Goal: Information Seeking & Learning: Check status

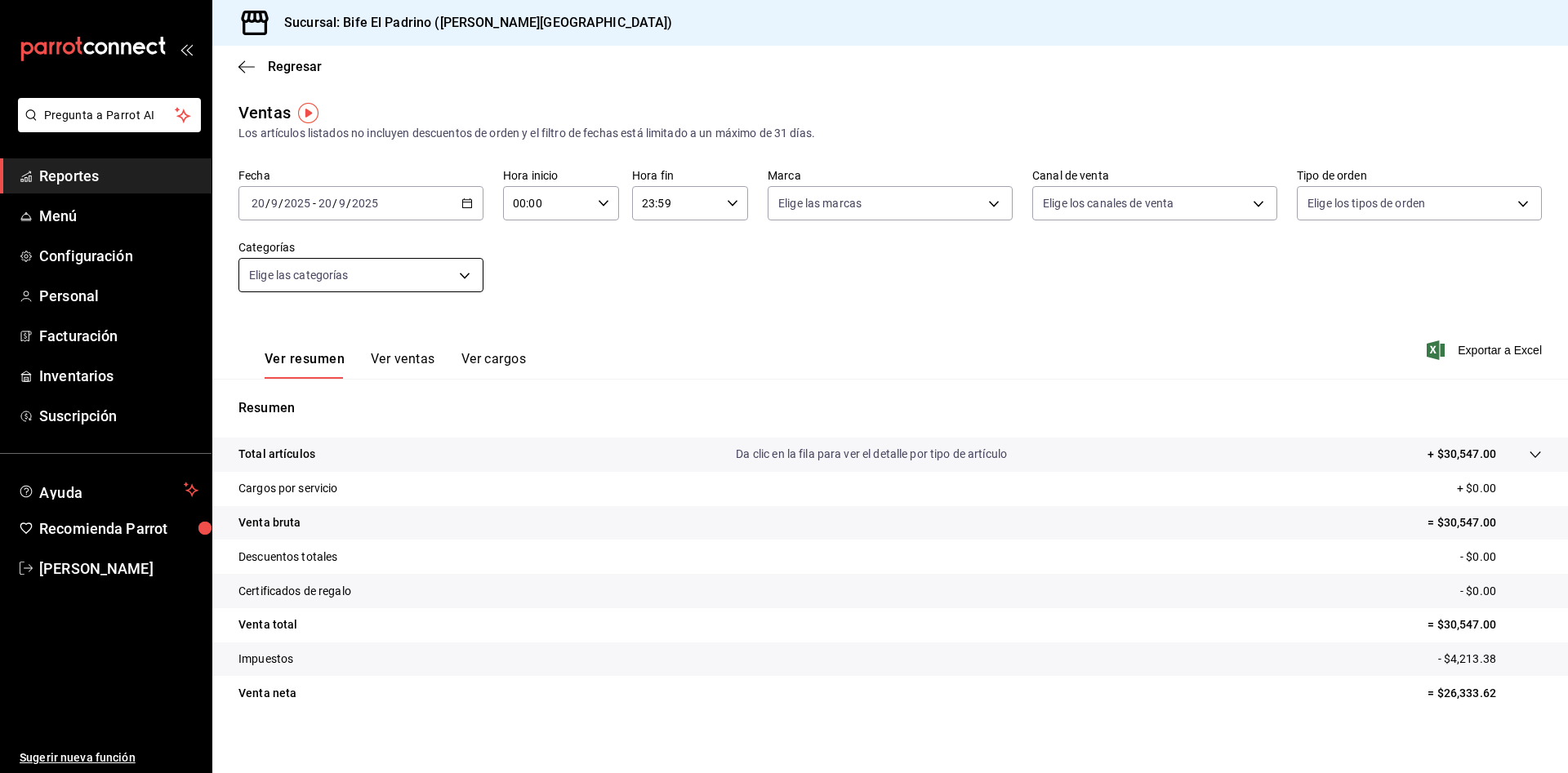
click at [460, 263] on body "Pregunta a Parrot AI Reportes Menú Configuración Personal Facturación Inventari…" at bounding box center [784, 386] width 1568 height 773
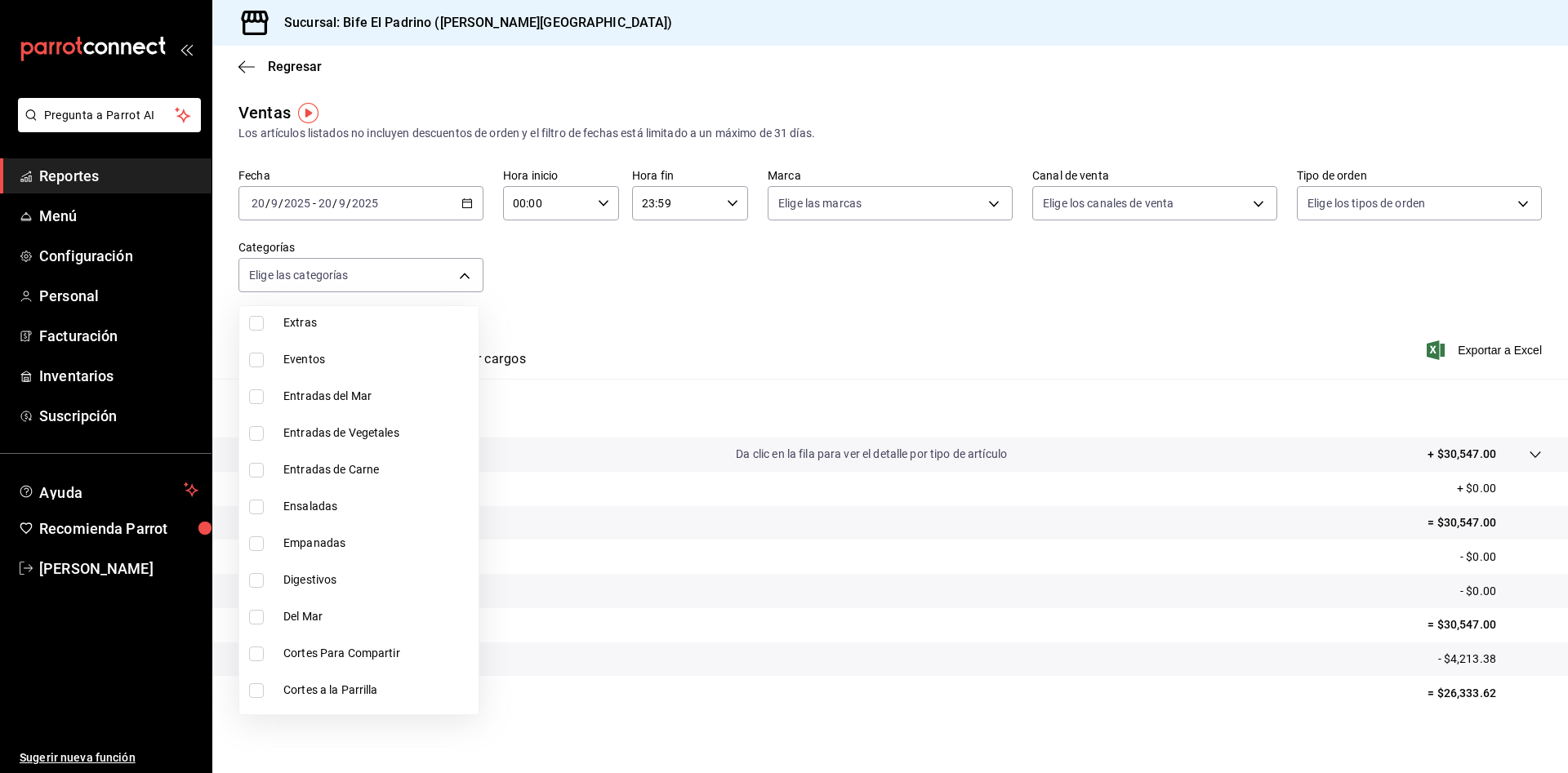
scroll to position [1748, 0]
click at [259, 505] on input "checkbox" at bounding box center [256, 506] width 15 height 15
checkbox input "true"
type input "12e61464-415b-41f5-915c-e26c89d7a225"
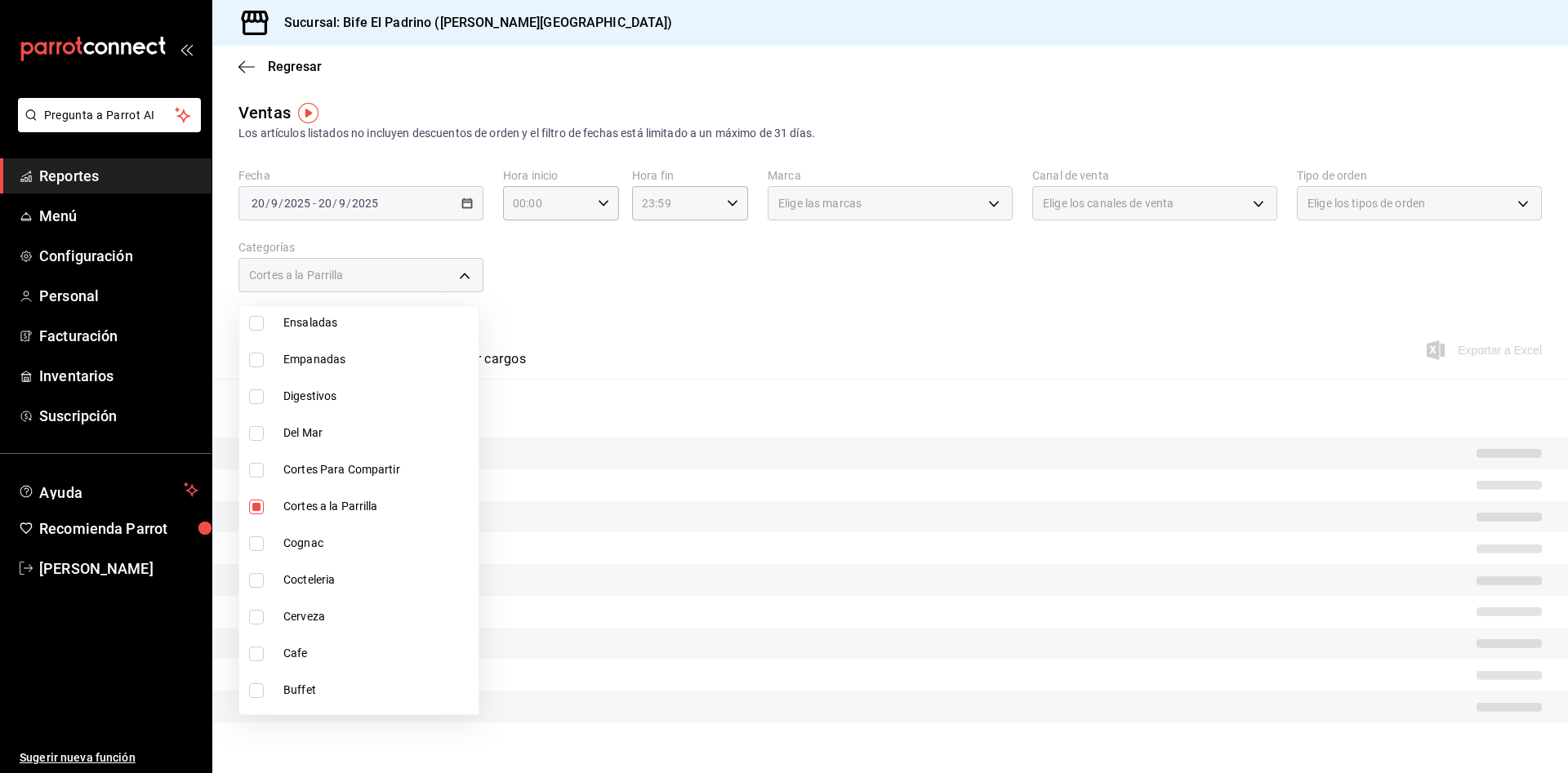
click at [456, 205] on div at bounding box center [784, 386] width 1568 height 773
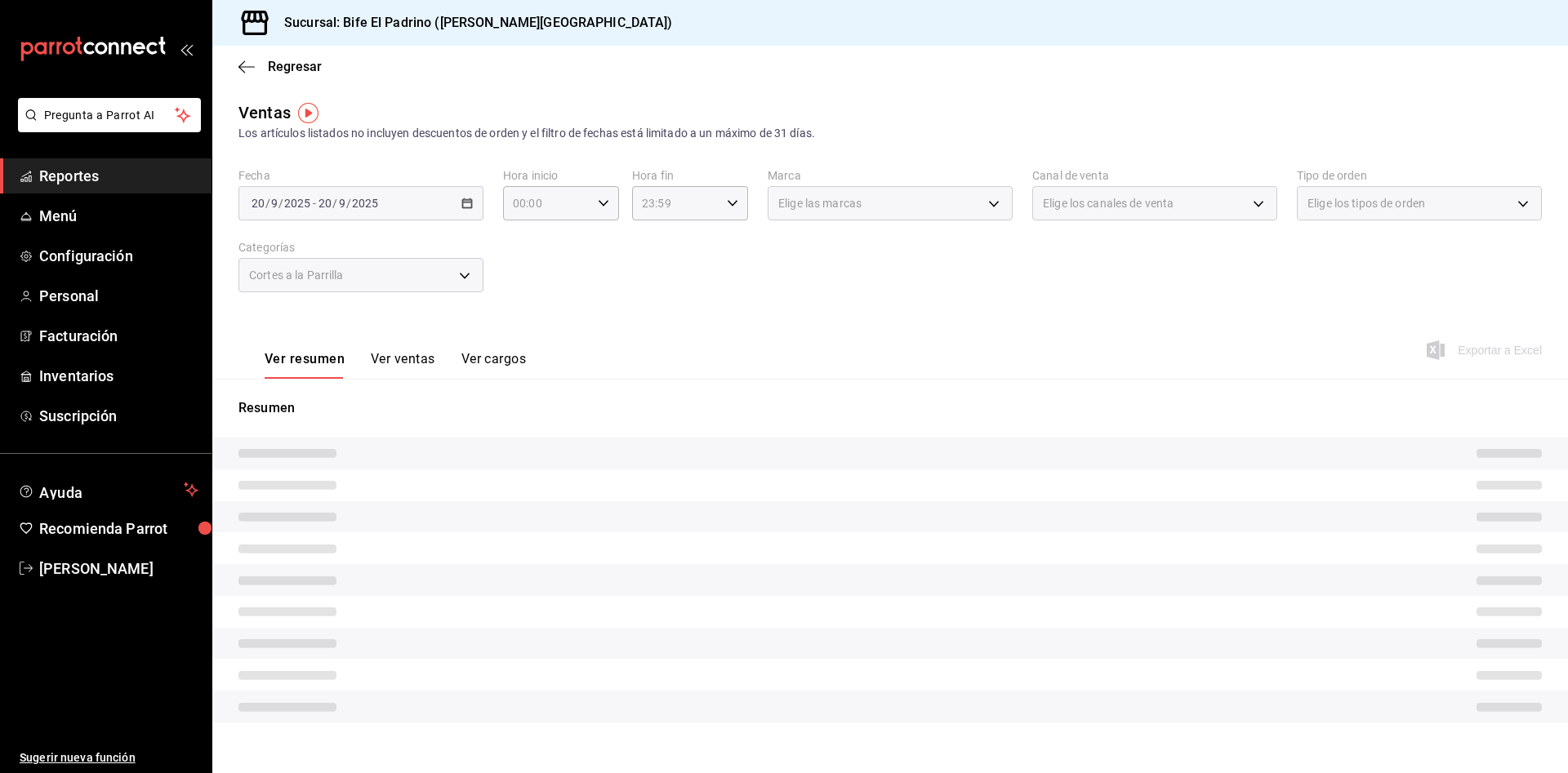
click at [456, 205] on div "2025-09-20 20 / 9 / 2025 - 2025-09-20 20 / 9 / 2025" at bounding box center [361, 203] width 245 height 34
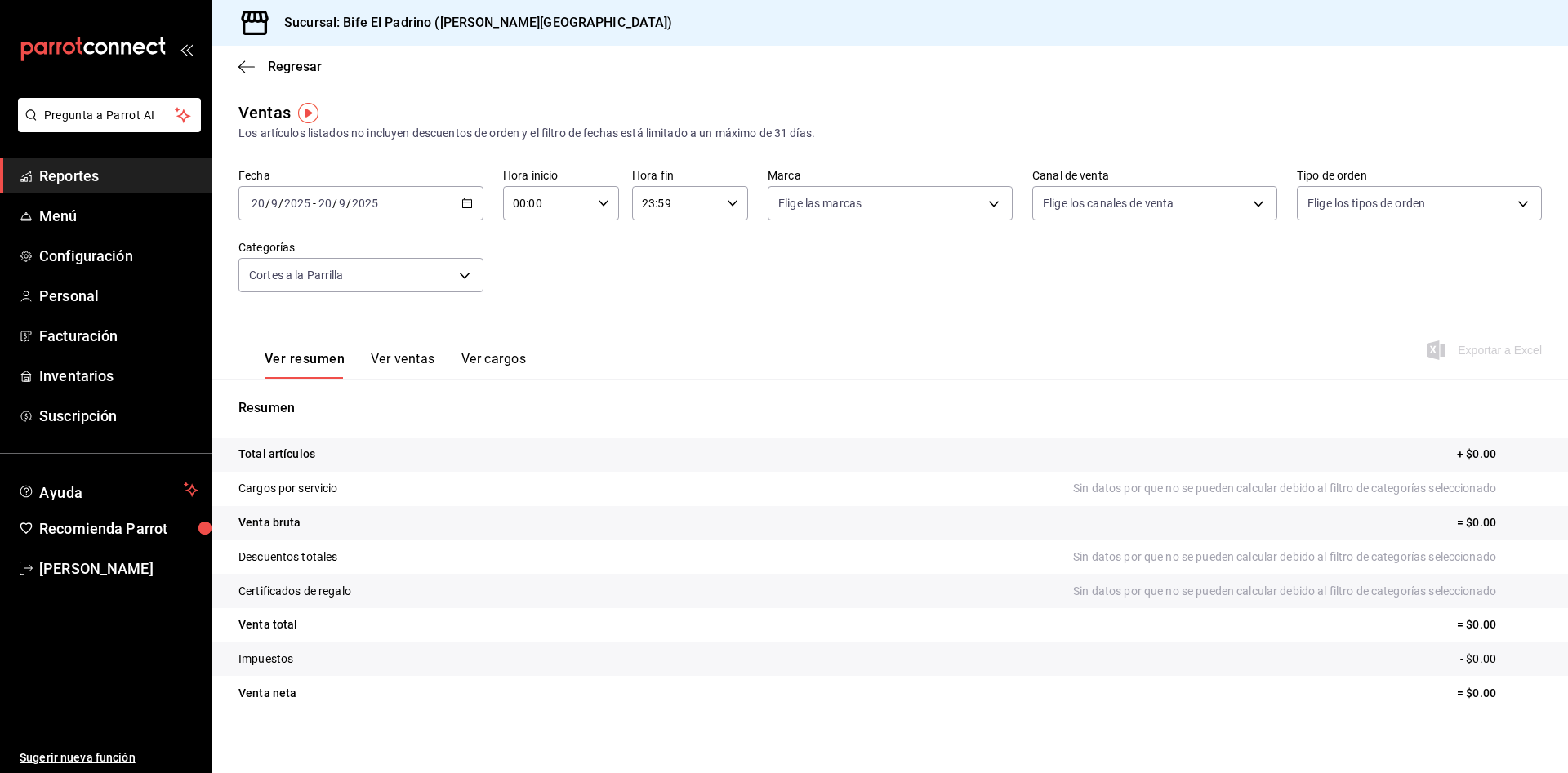
click at [464, 199] on \(Stroke\) "button" at bounding box center [466, 203] width 9 height 9
click at [311, 285] on span "Ayer" at bounding box center [315, 290] width 127 height 17
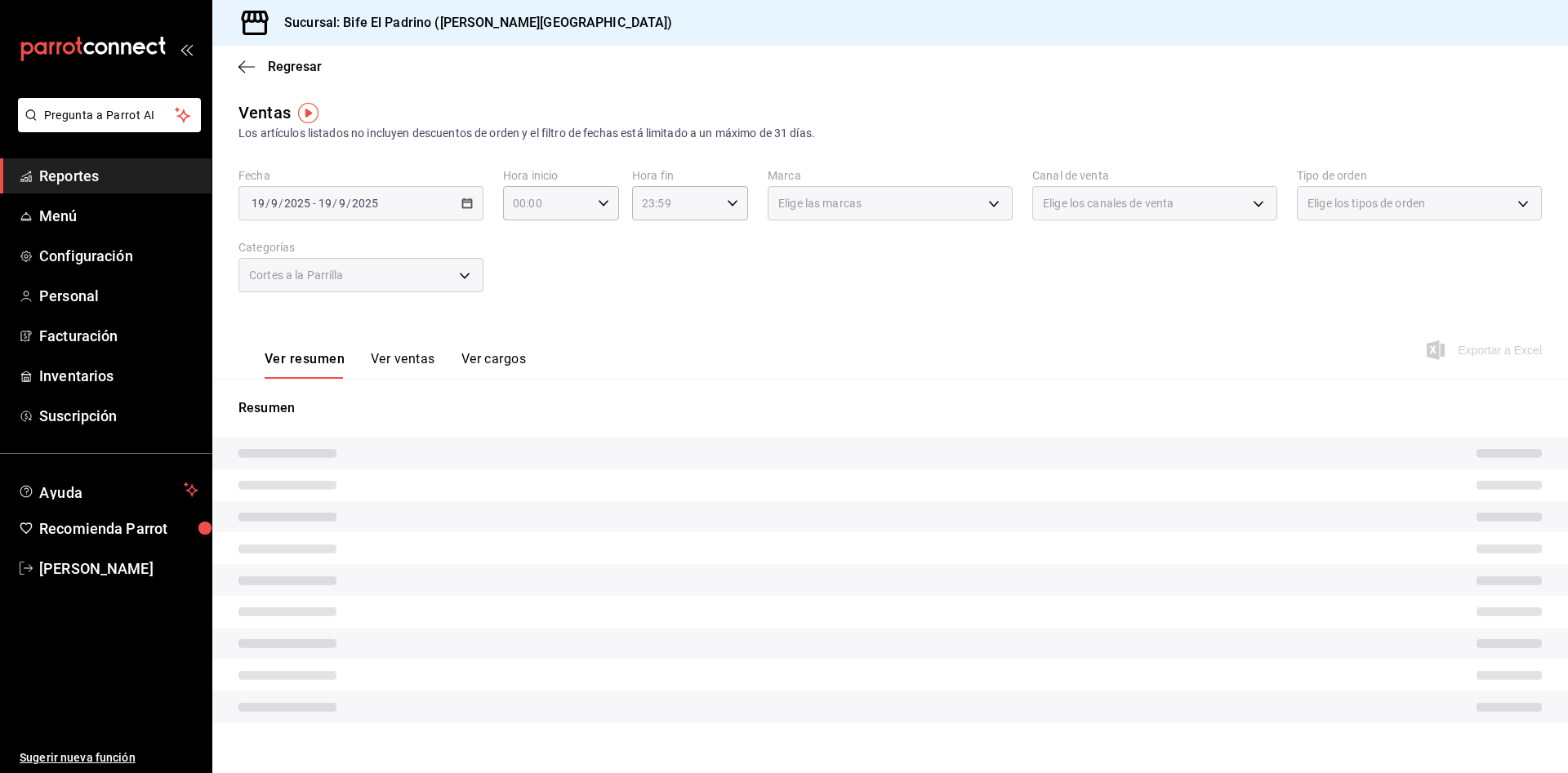
click at [399, 351] on button "Ver ventas" at bounding box center [402, 365] width 64 height 27
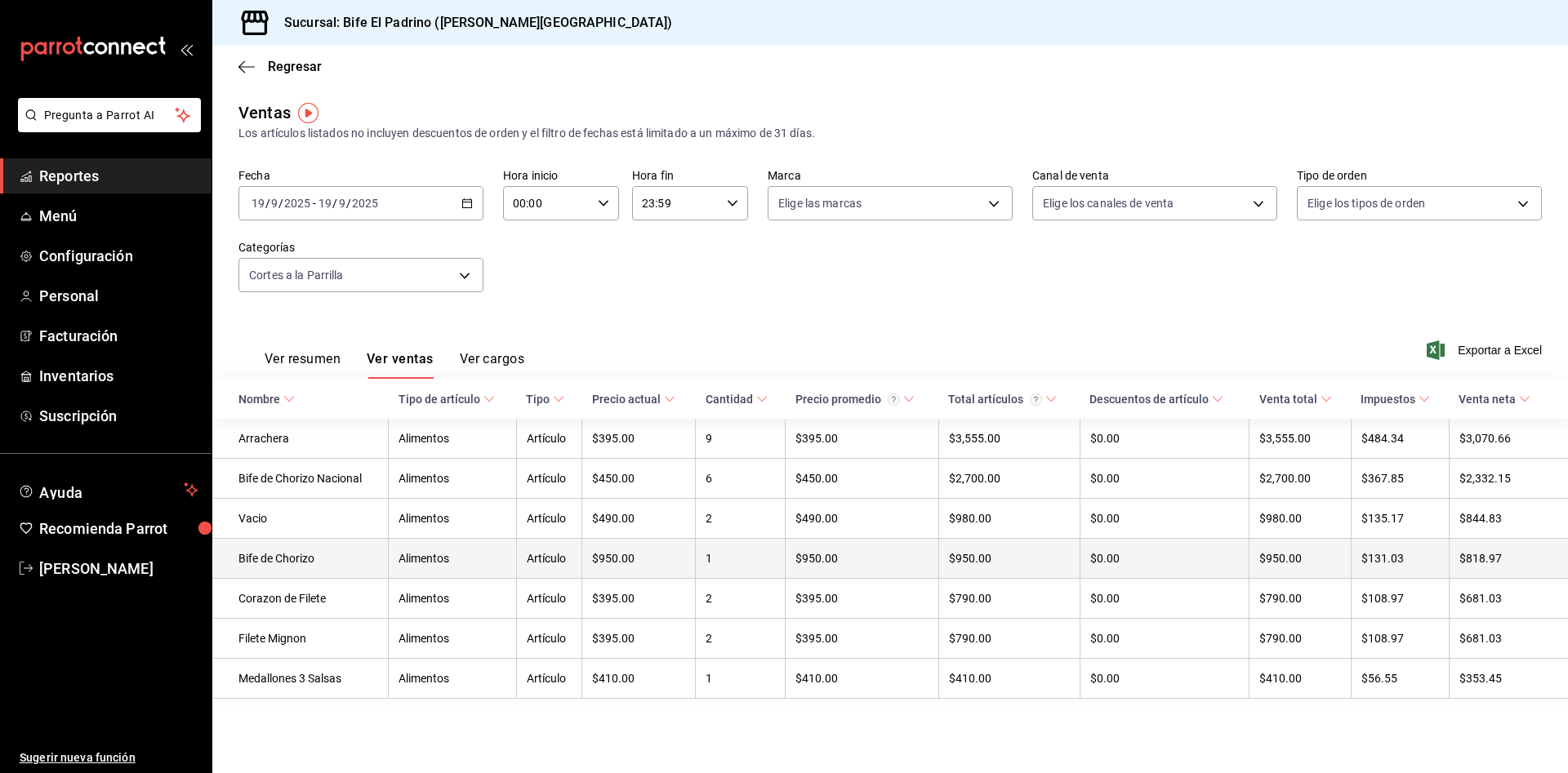
click at [740, 551] on td "1" at bounding box center [741, 559] width 90 height 40
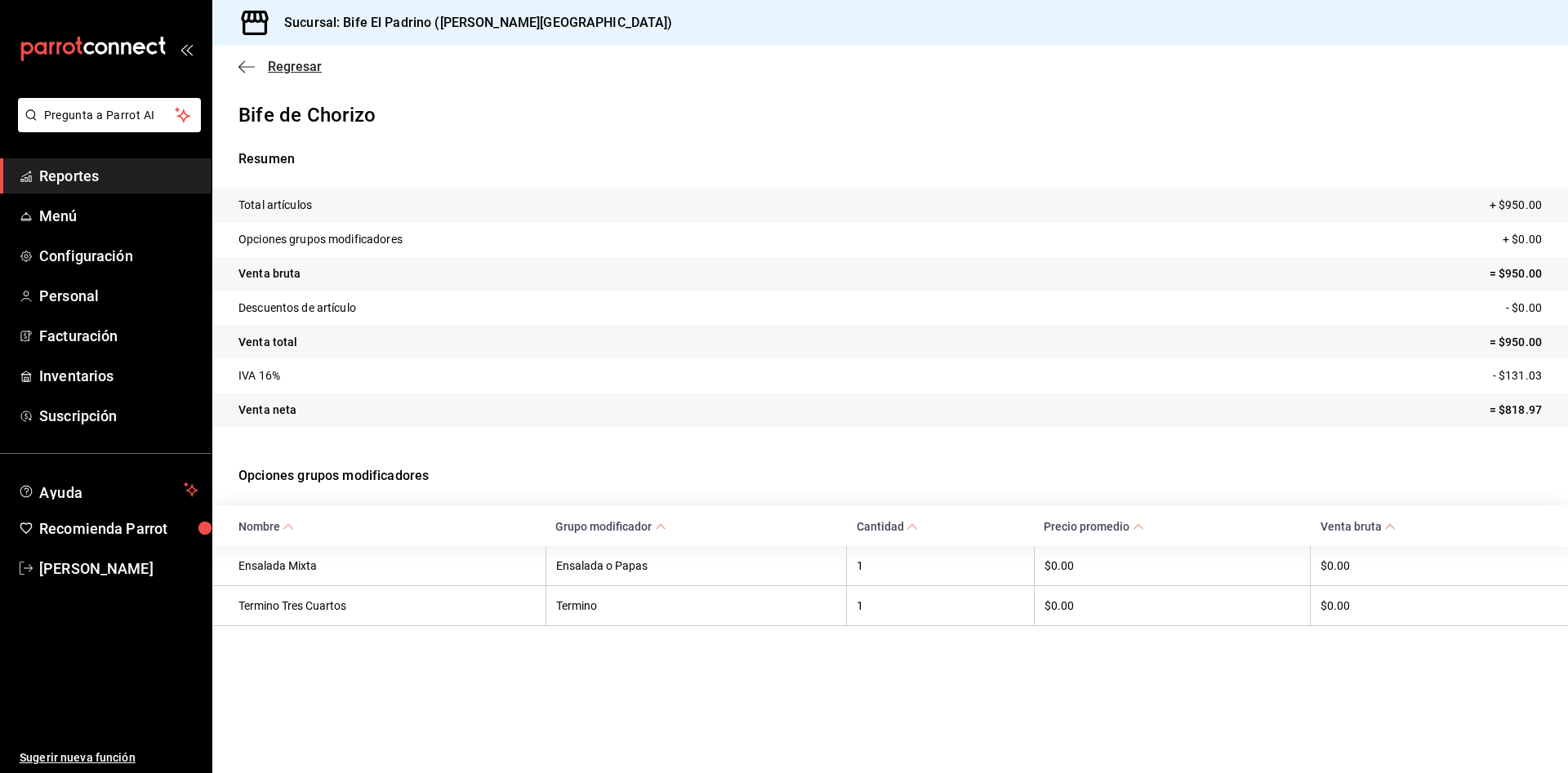
click at [290, 71] on span "Regresar" at bounding box center [294, 67] width 54 height 15
click at [306, 62] on span "Regresar" at bounding box center [294, 67] width 54 height 15
click at [242, 69] on icon "button" at bounding box center [242, 66] width 7 height 12
click at [317, 142] on div "Resumen Total artículos + $950.00 Opciones grupos modificadores + $0.00 Venta b…" at bounding box center [890, 288] width 1355 height 317
click at [254, 70] on icon "button" at bounding box center [246, 67] width 16 height 15
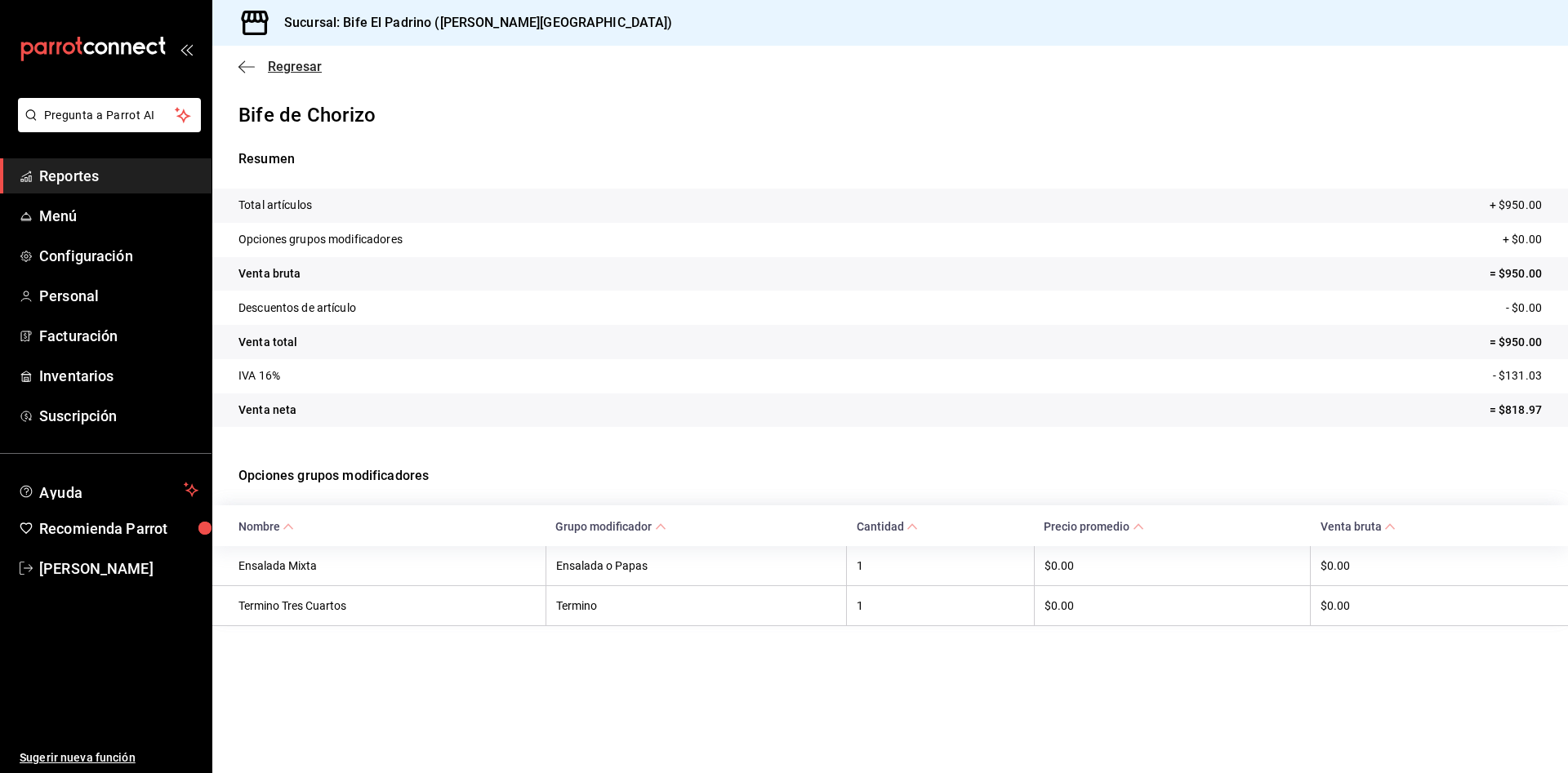
click at [243, 74] on span "Regresar" at bounding box center [279, 67] width 83 height 15
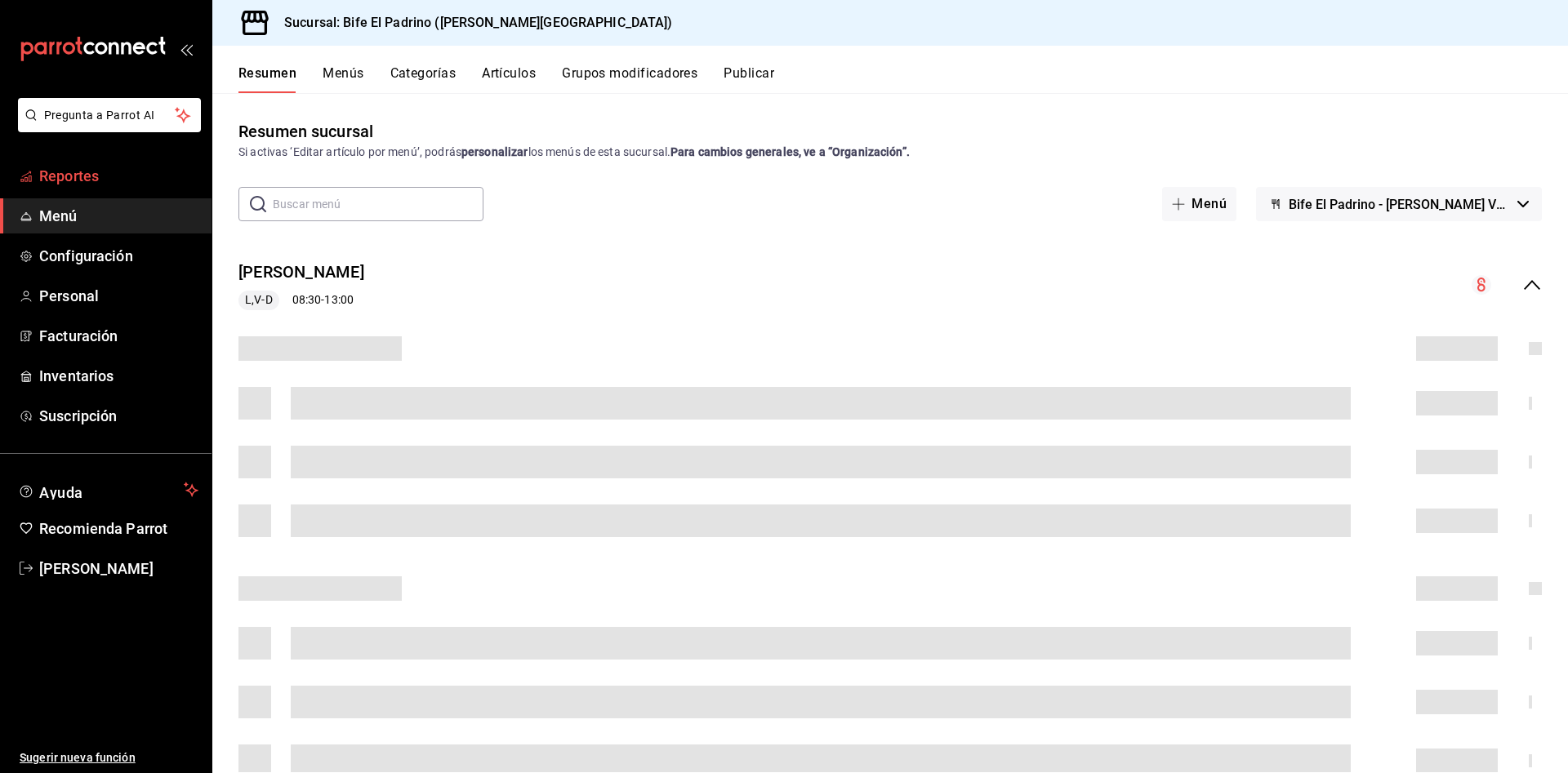
click at [64, 165] on span "Reportes" at bounding box center [119, 176] width 159 height 22
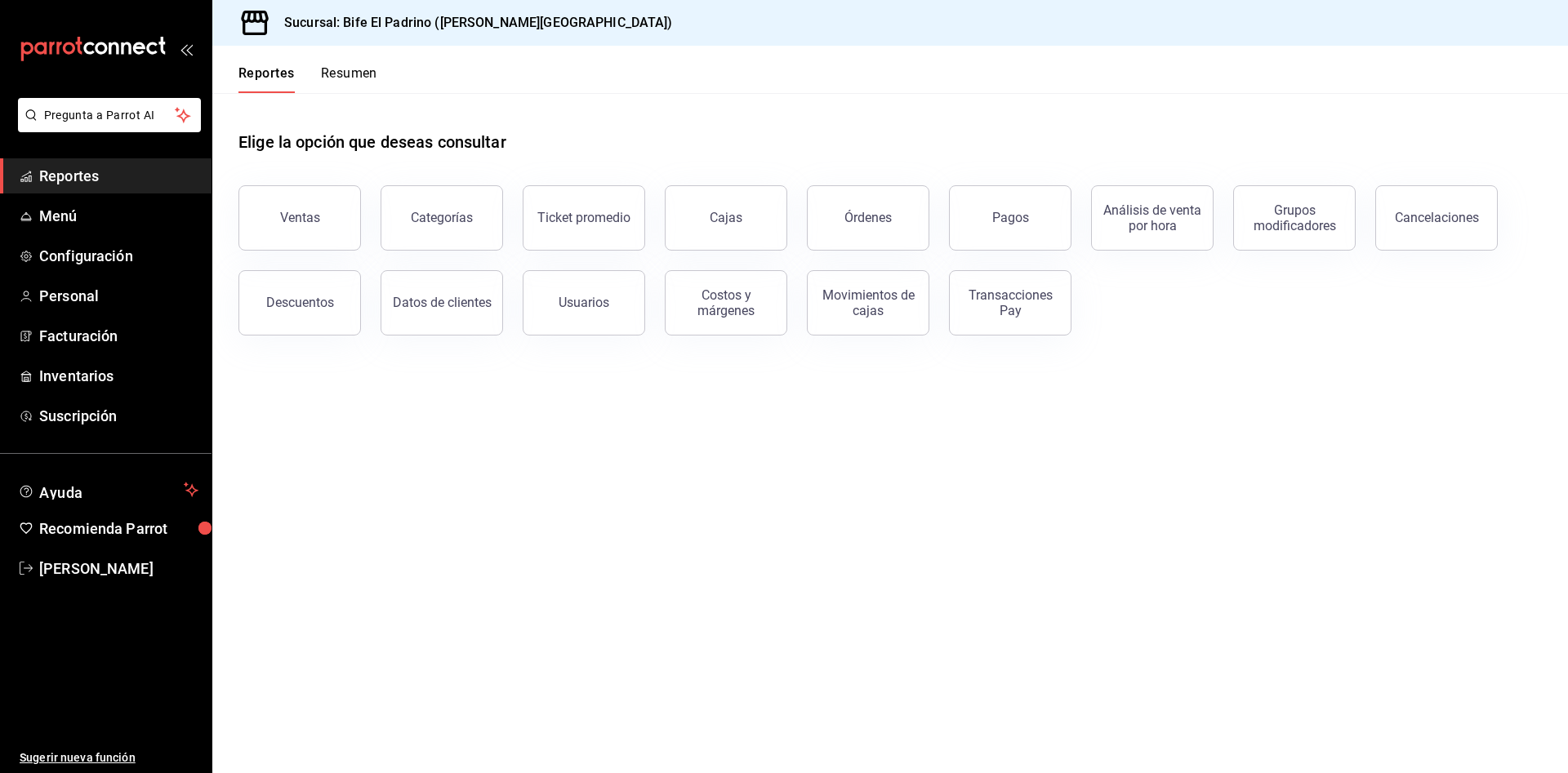
click at [315, 249] on div "Ventas" at bounding box center [290, 207] width 142 height 85
click at [322, 207] on button "Ventas" at bounding box center [299, 218] width 123 height 65
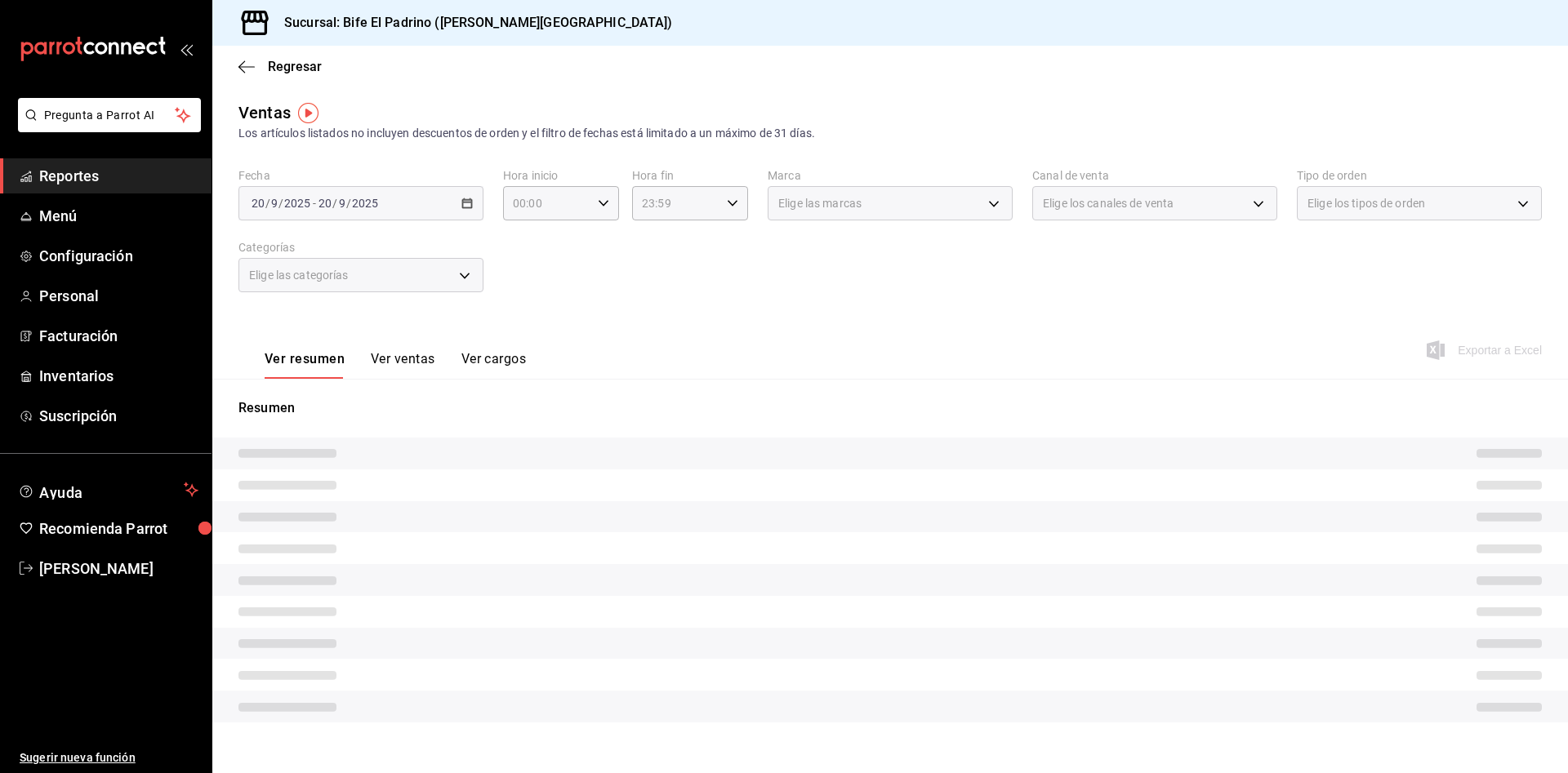
click at [429, 278] on div "Elige las categorías" at bounding box center [361, 275] width 245 height 34
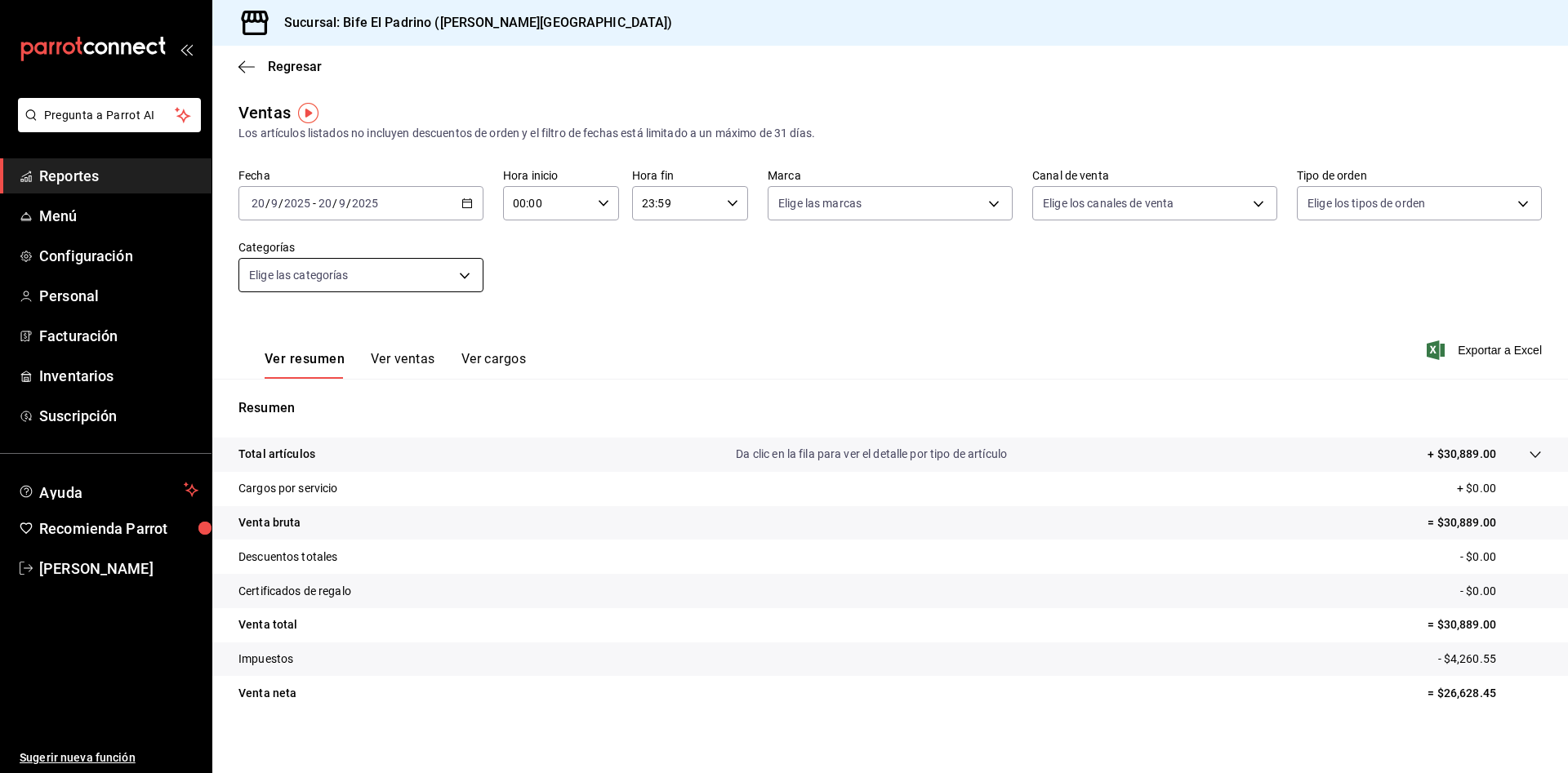
click at [459, 282] on body "Pregunta a Parrot AI Reportes Menú Configuración Personal Facturación Inventari…" at bounding box center [784, 386] width 1568 height 773
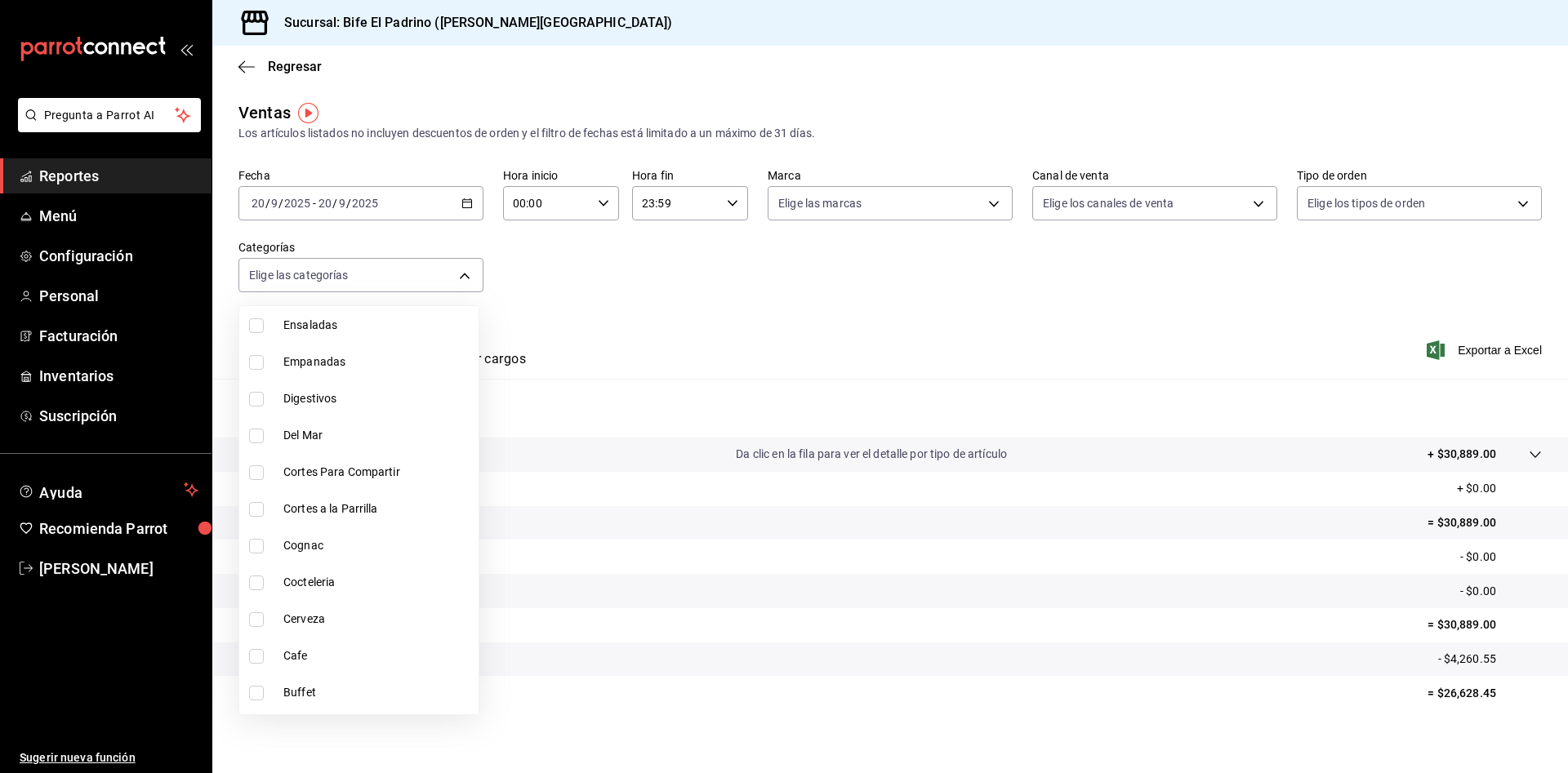
scroll to position [1946, 0]
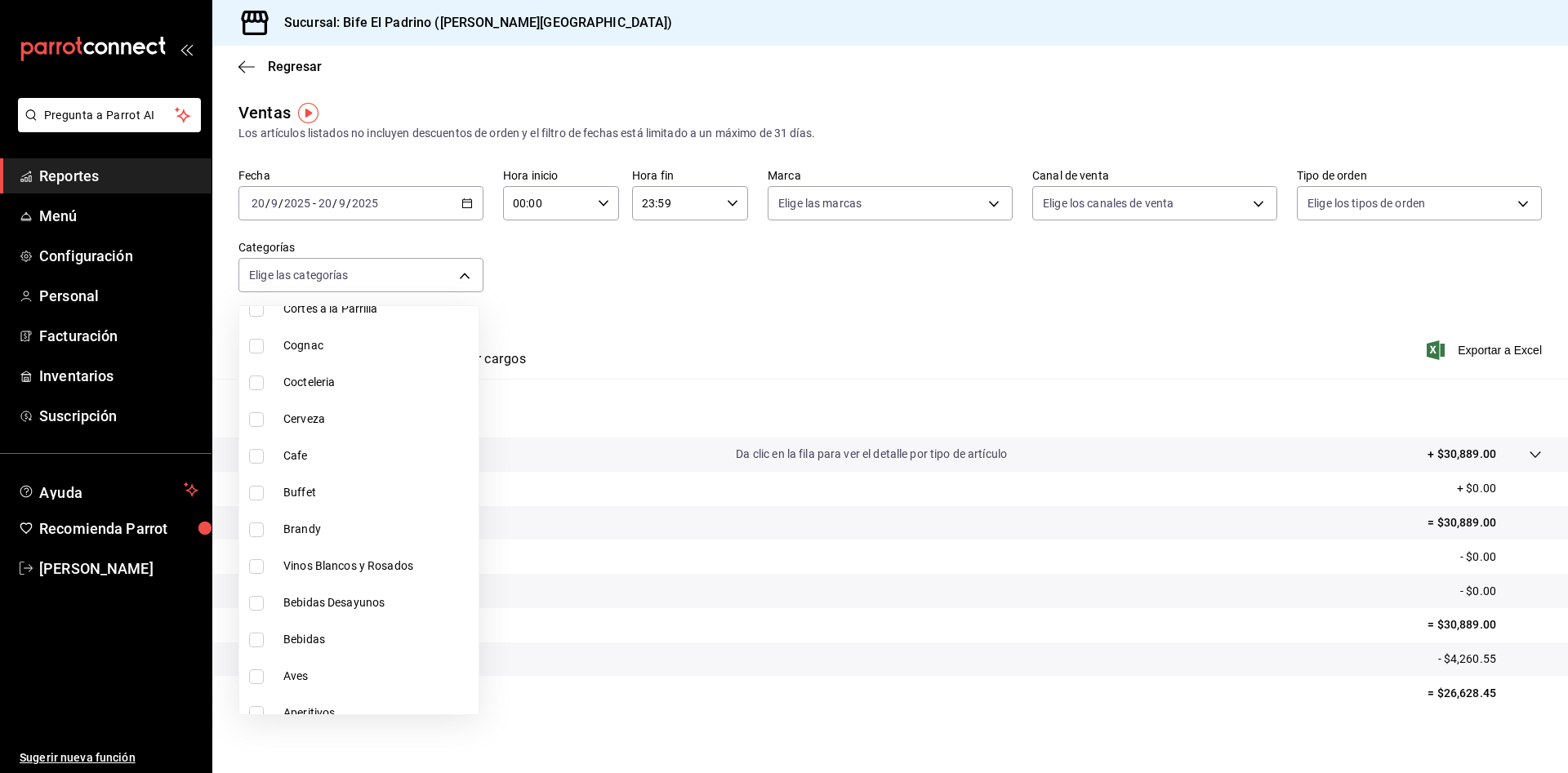
click at [260, 312] on input "checkbox" at bounding box center [256, 309] width 15 height 15
checkbox input "true"
type input "12e61464-415b-41f5-915c-e26c89d7a225"
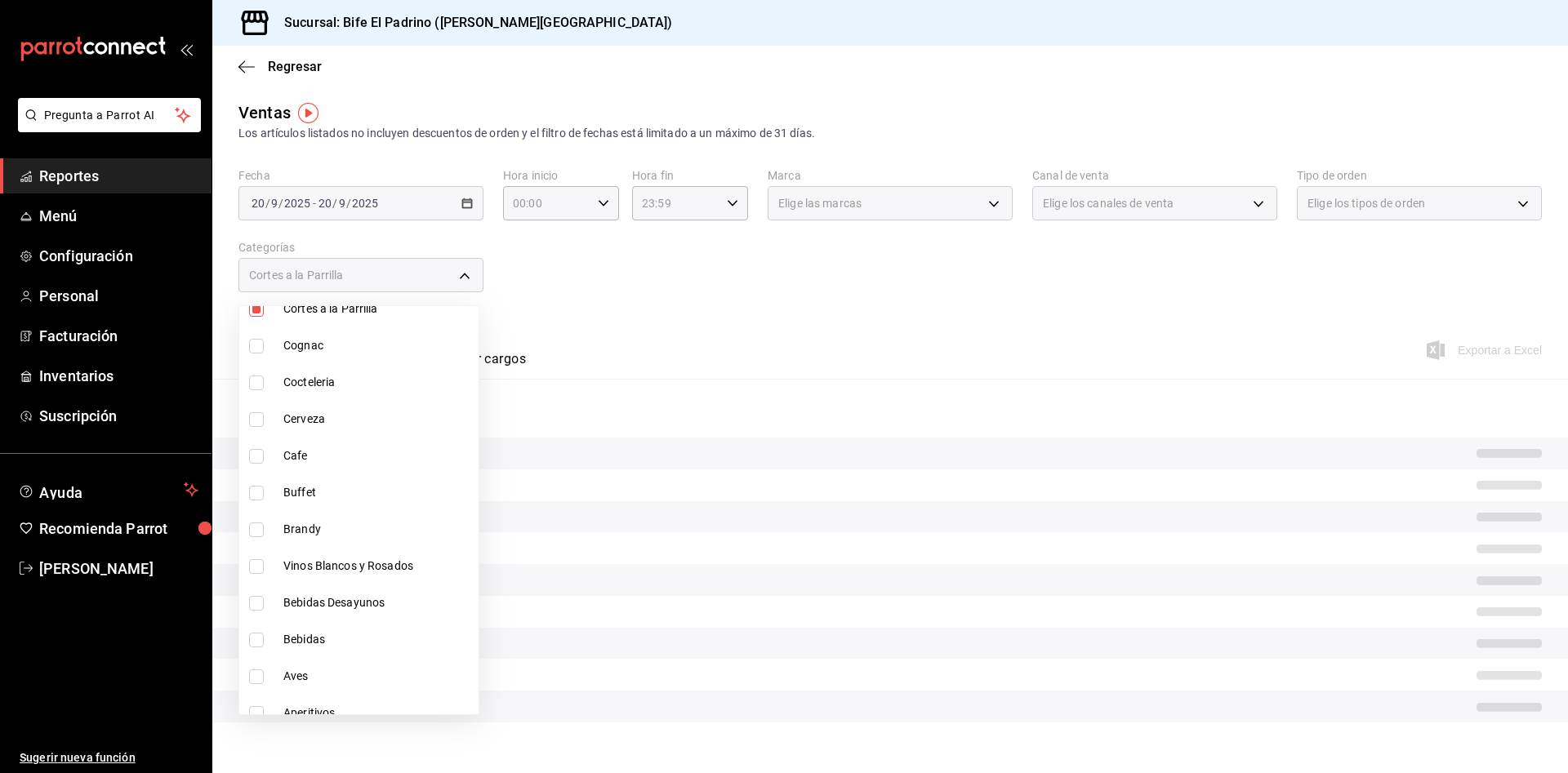
click at [702, 303] on div at bounding box center [784, 386] width 1568 height 773
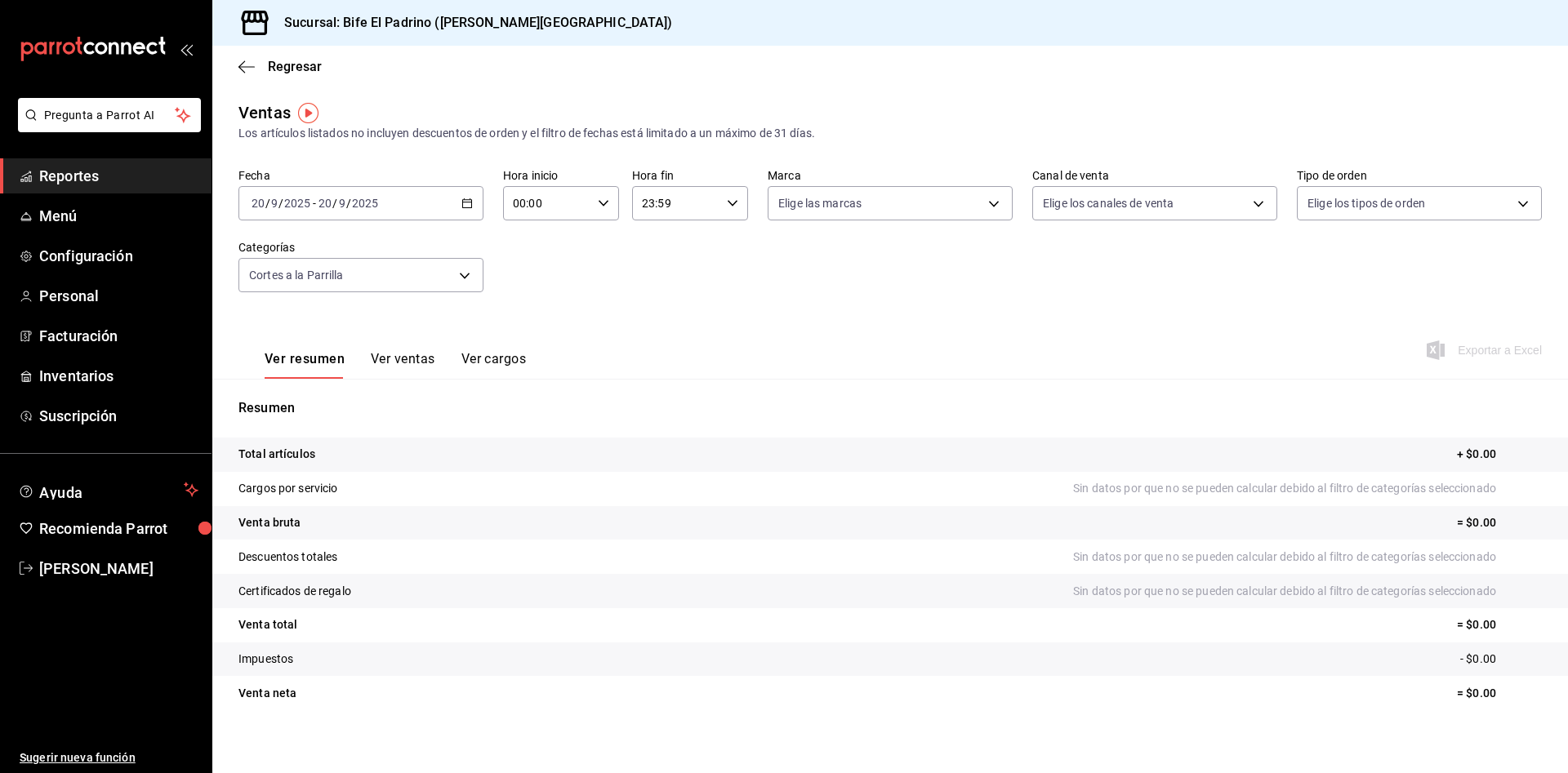
click at [460, 178] on label "Fecha" at bounding box center [361, 175] width 245 height 11
click at [464, 198] on \(Stroke\) "button" at bounding box center [464, 198] width 1 height 1
click at [313, 293] on span "Ayer" at bounding box center [315, 290] width 127 height 17
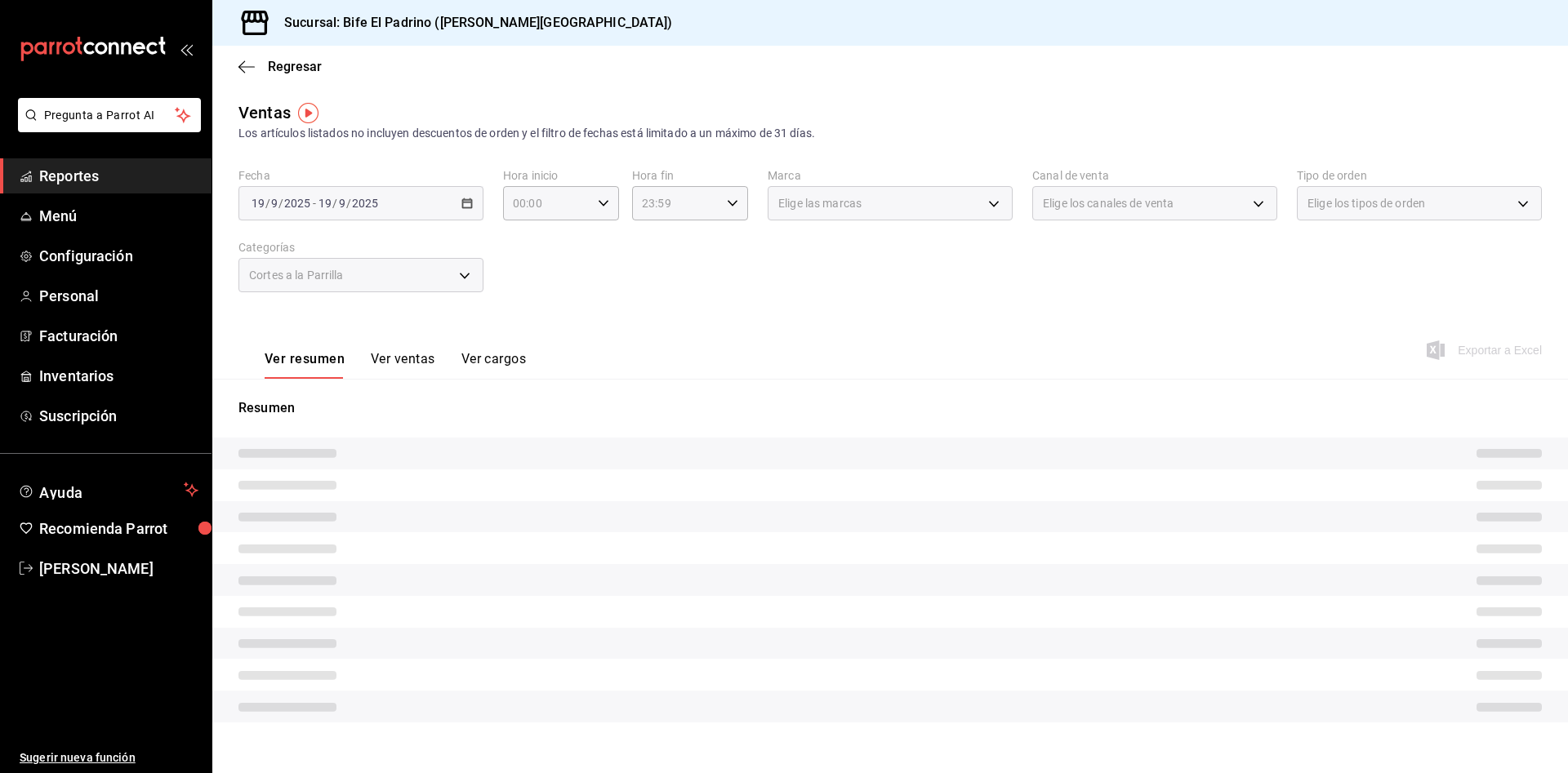
click at [596, 343] on div "Ver resumen Ver ventas Ver cargos Exportar a Excel" at bounding box center [890, 345] width 1355 height 67
click at [417, 363] on button "Ver ventas" at bounding box center [402, 365] width 64 height 27
